Goal: Connect with others: Connect with others

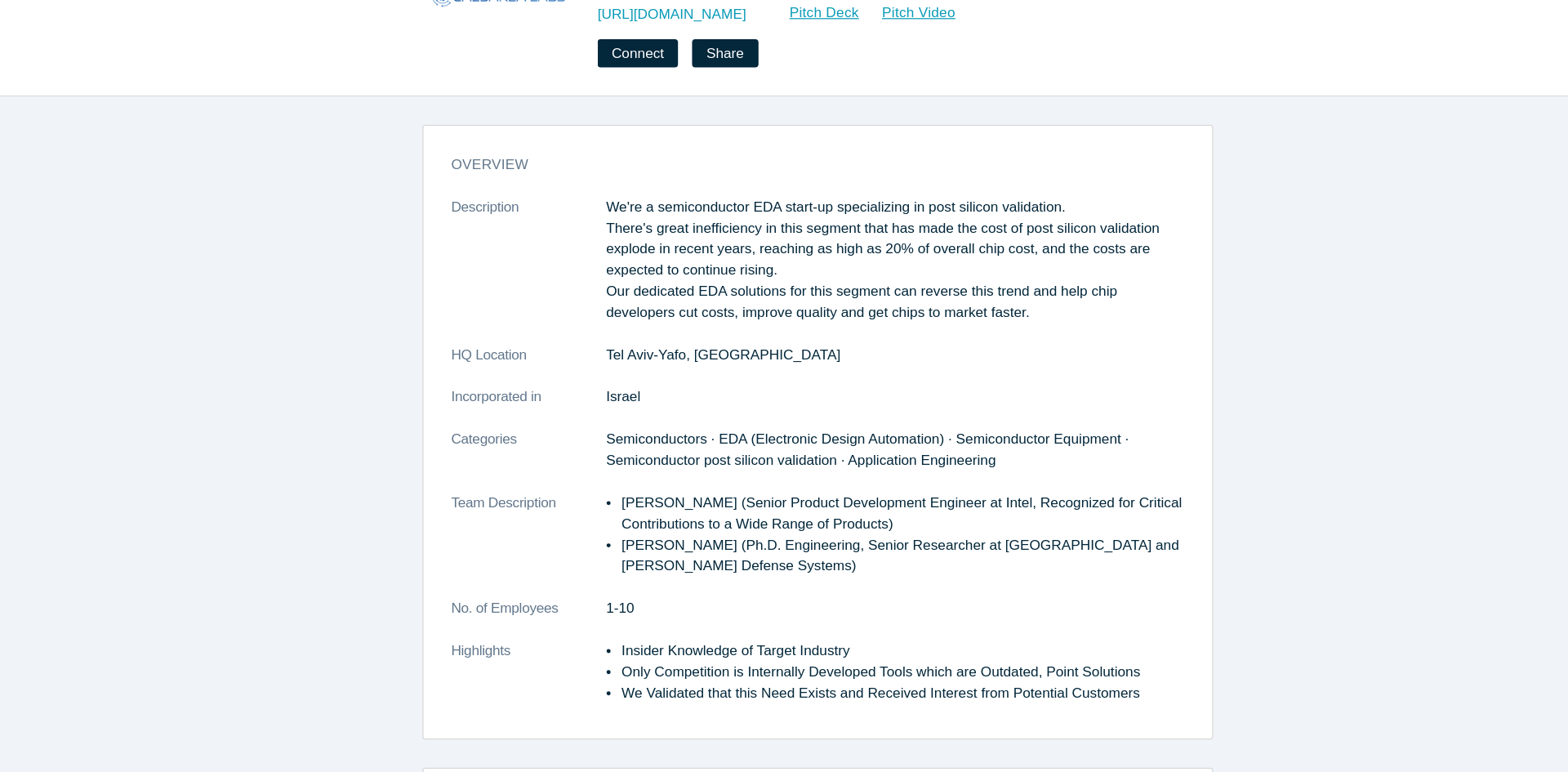
scroll to position [2, 0]
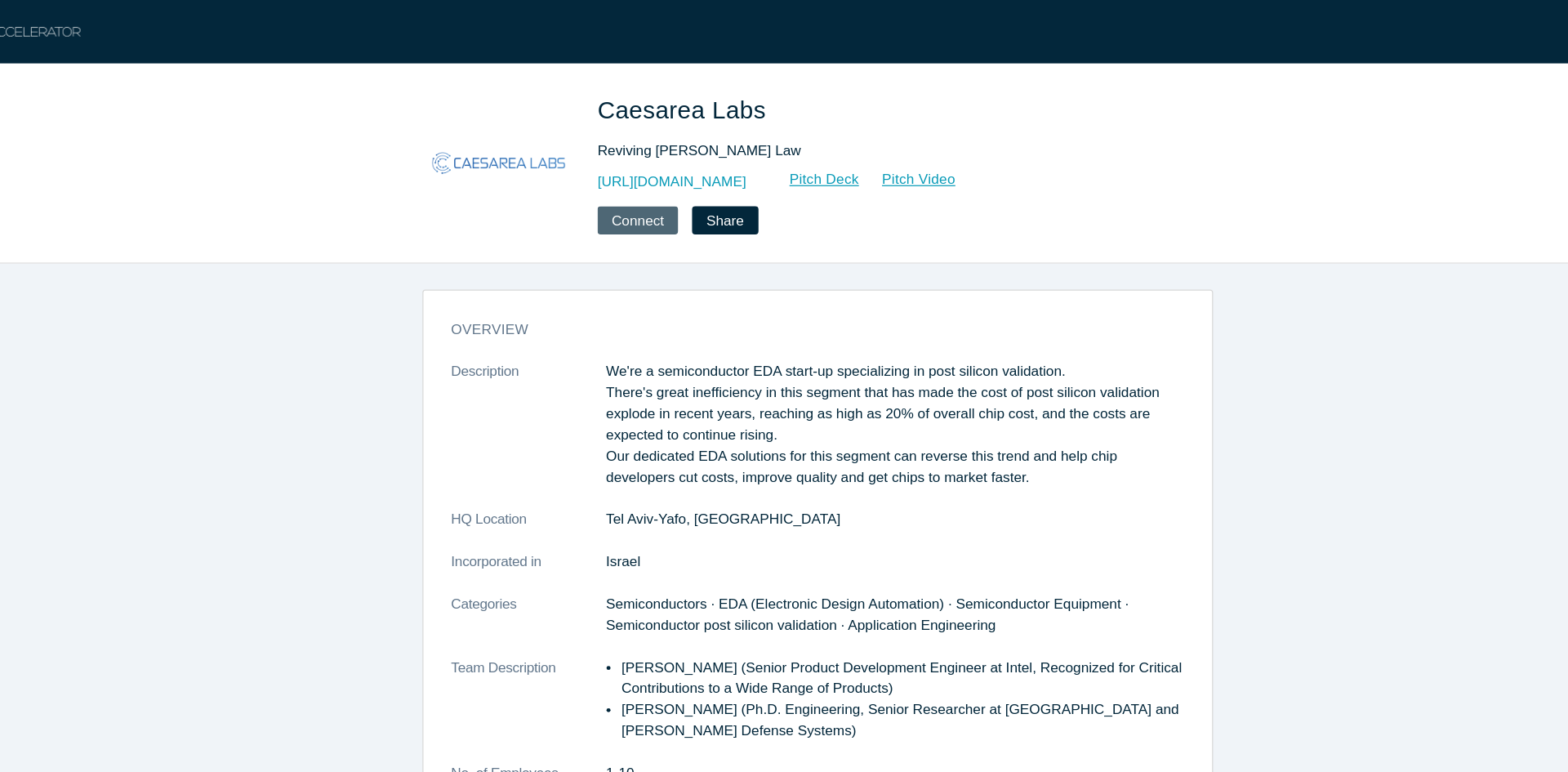
click at [645, 175] on button "Connect" at bounding box center [644, 178] width 65 height 23
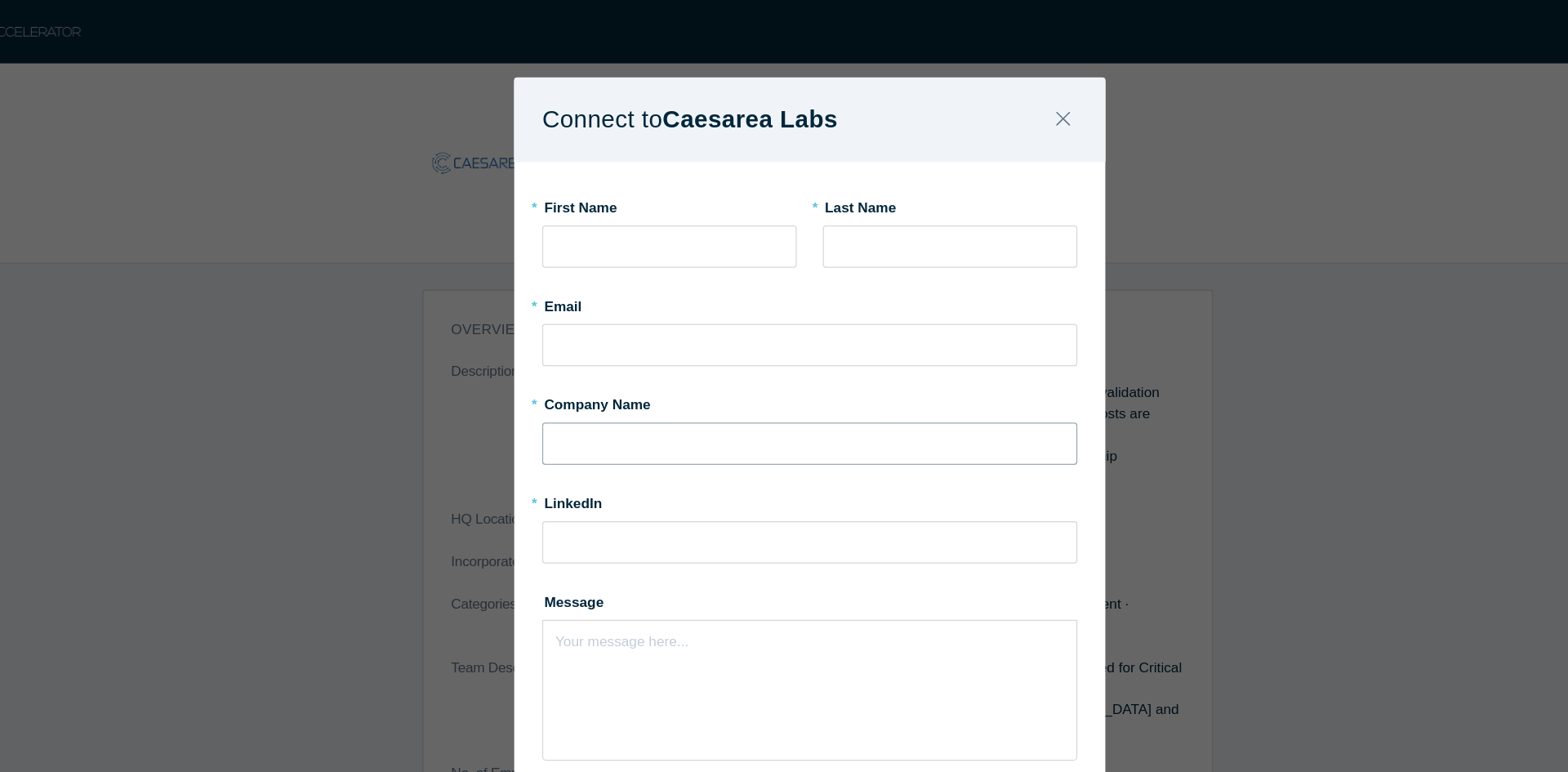
click at [644, 356] on input "text" at bounding box center [784, 359] width 434 height 34
click at [990, 95] on icon "Close" at bounding box center [989, 96] width 11 height 18
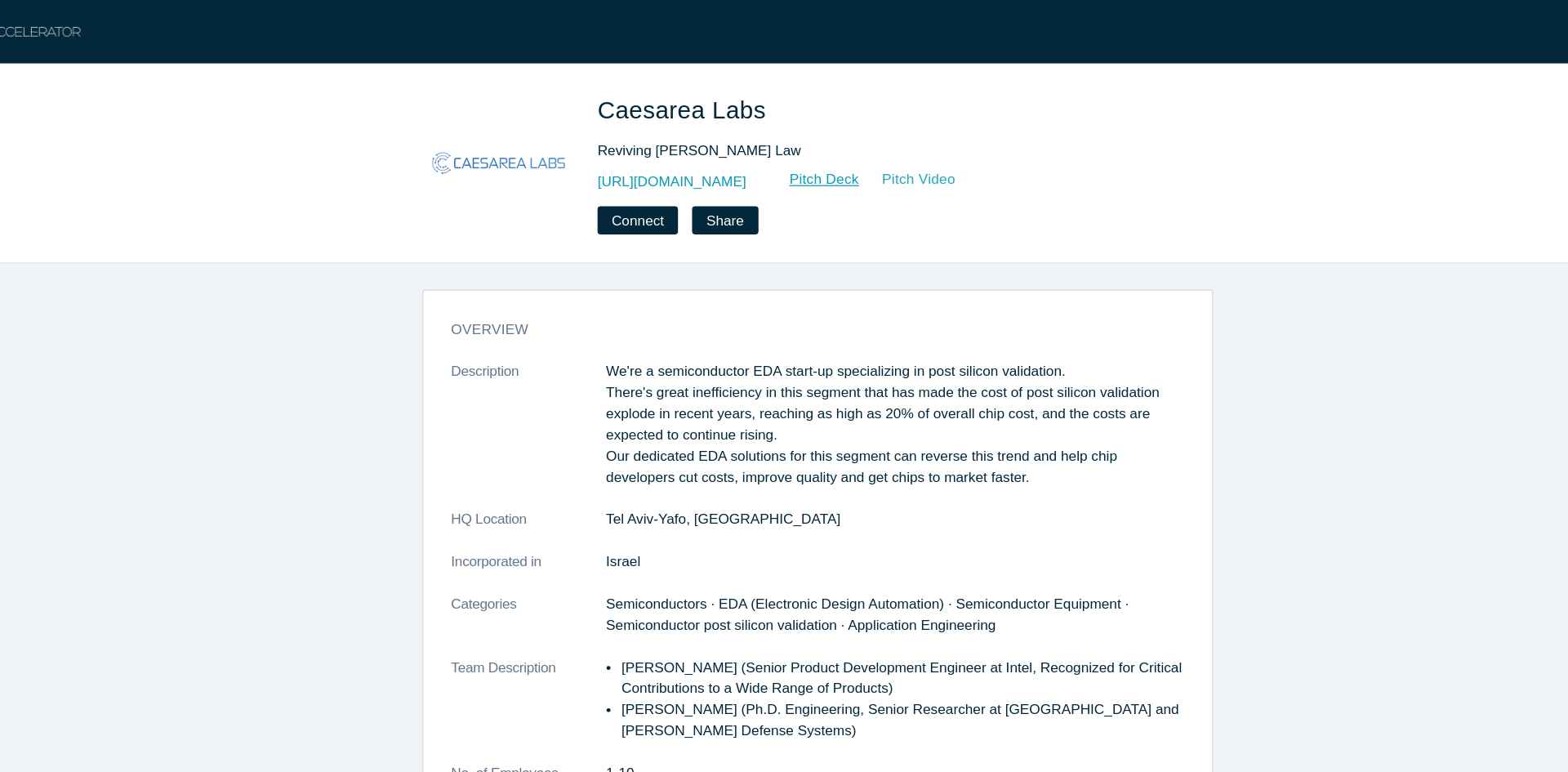
drag, startPoint x: 943, startPoint y: 141, endPoint x: 932, endPoint y: 145, distance: 11.7
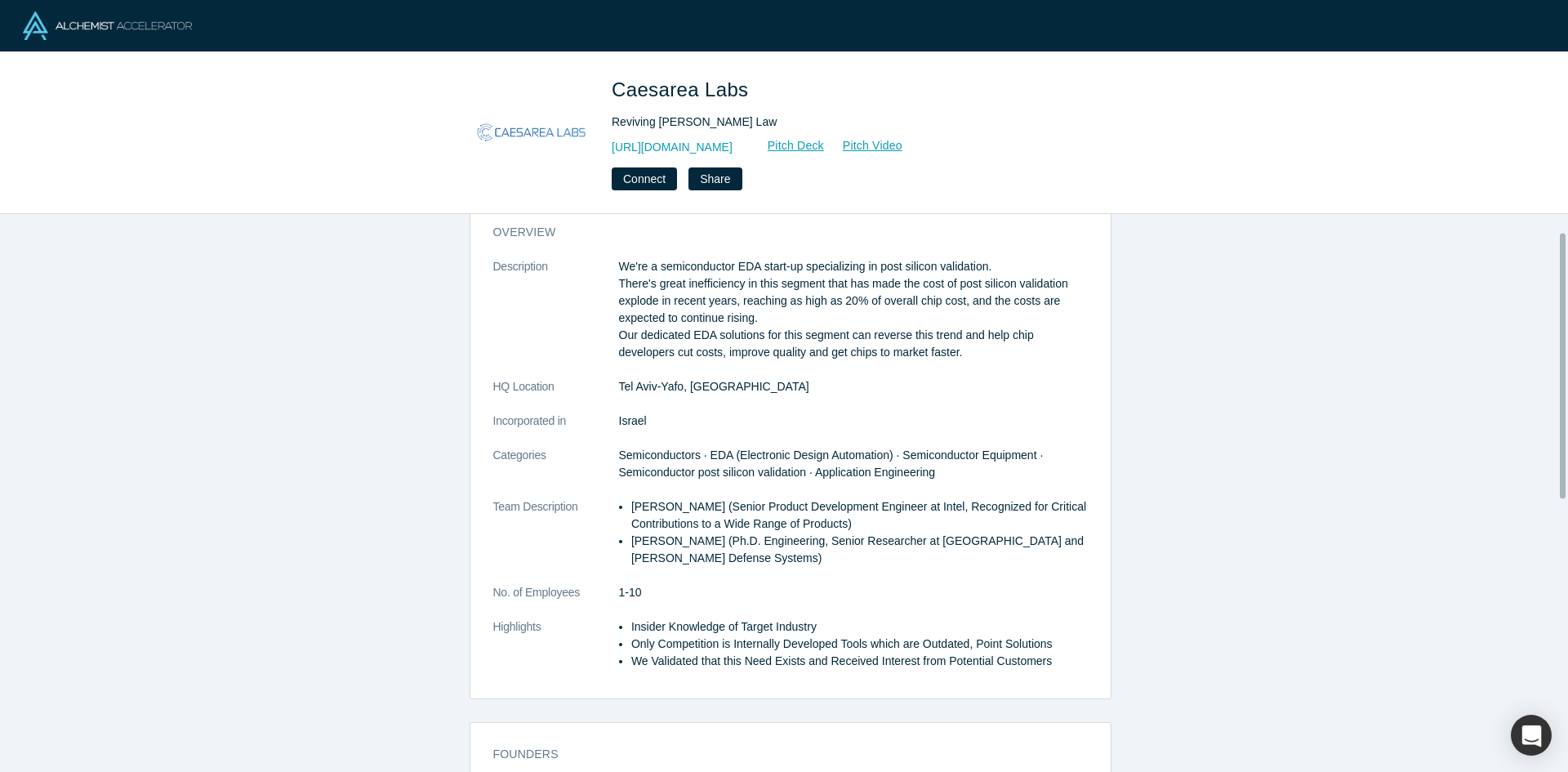
scroll to position [38, 0]
